Goal: Obtain resource: Obtain resource

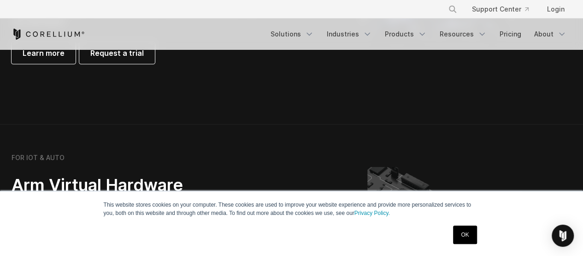
scroll to position [885, 0]
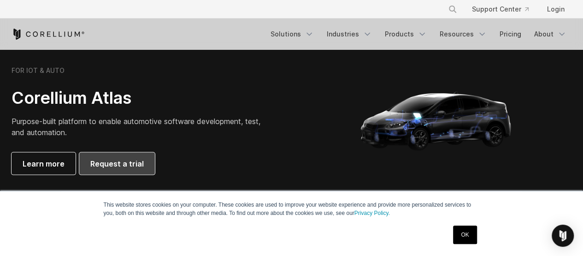
click at [119, 153] on link "Request a trial" at bounding box center [117, 163] width 76 height 22
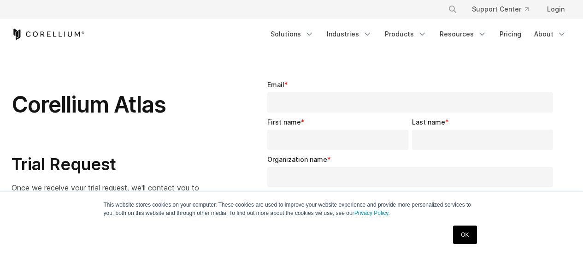
select select "**"
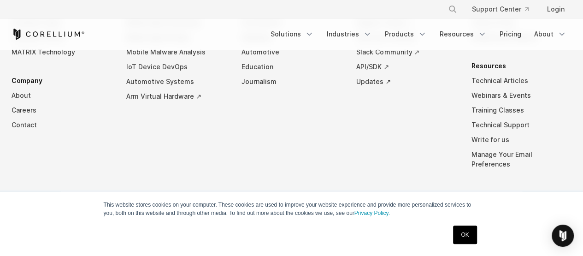
scroll to position [686, 0]
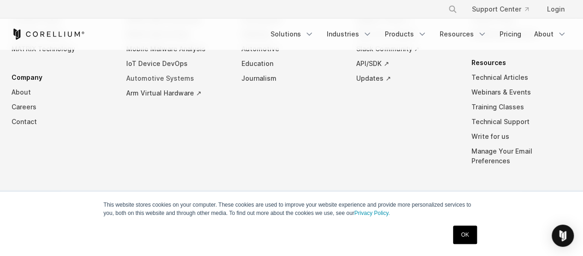
click at [161, 76] on link "Automotive Systems" at bounding box center [176, 78] width 100 height 15
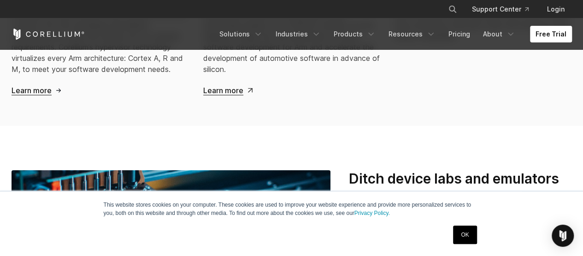
scroll to position [940, 0]
